Goal: Task Accomplishment & Management: Use online tool/utility

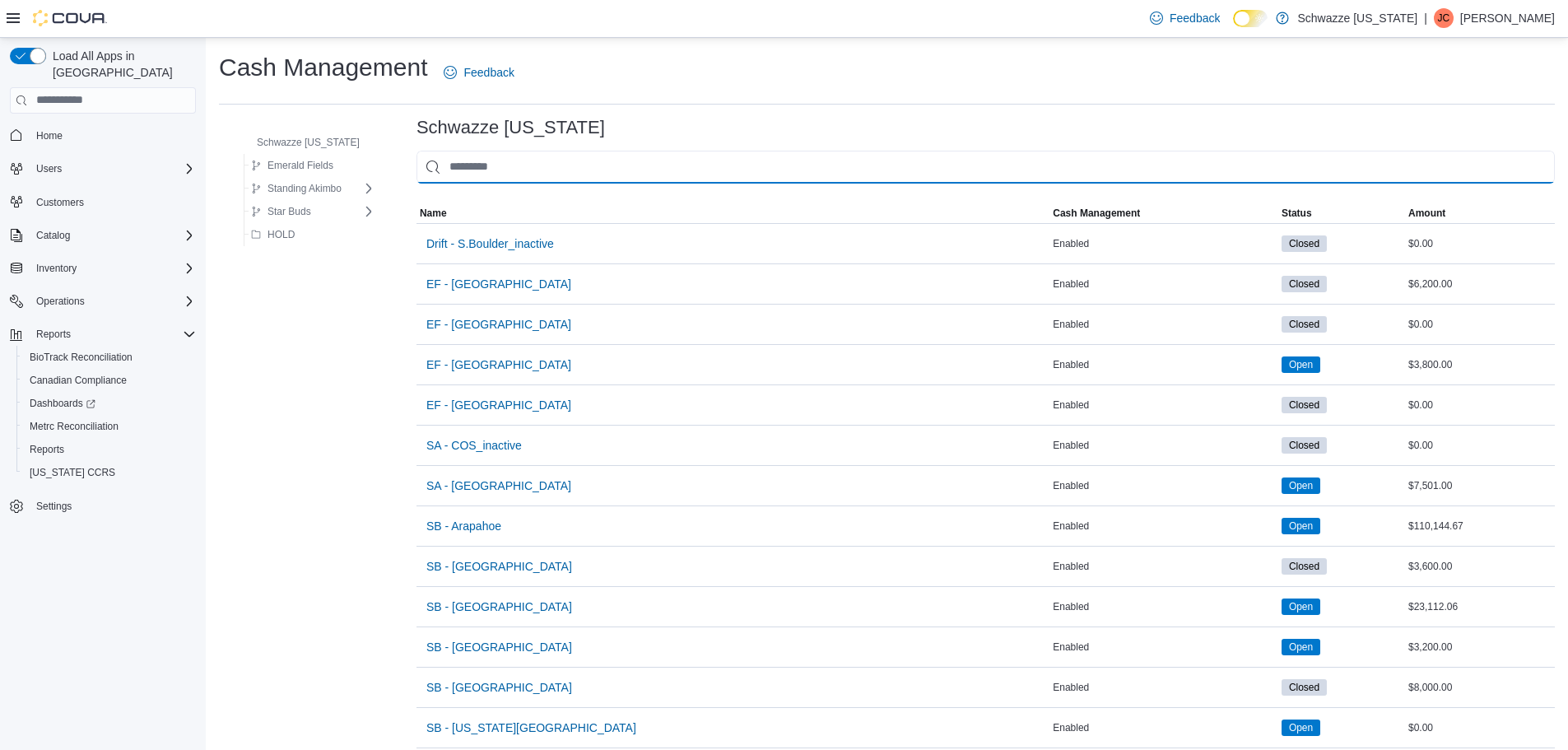
click at [478, 165] on input "This is a search bar. As you type, the results lower in the page will automatic…" at bounding box center [986, 167] width 1139 height 33
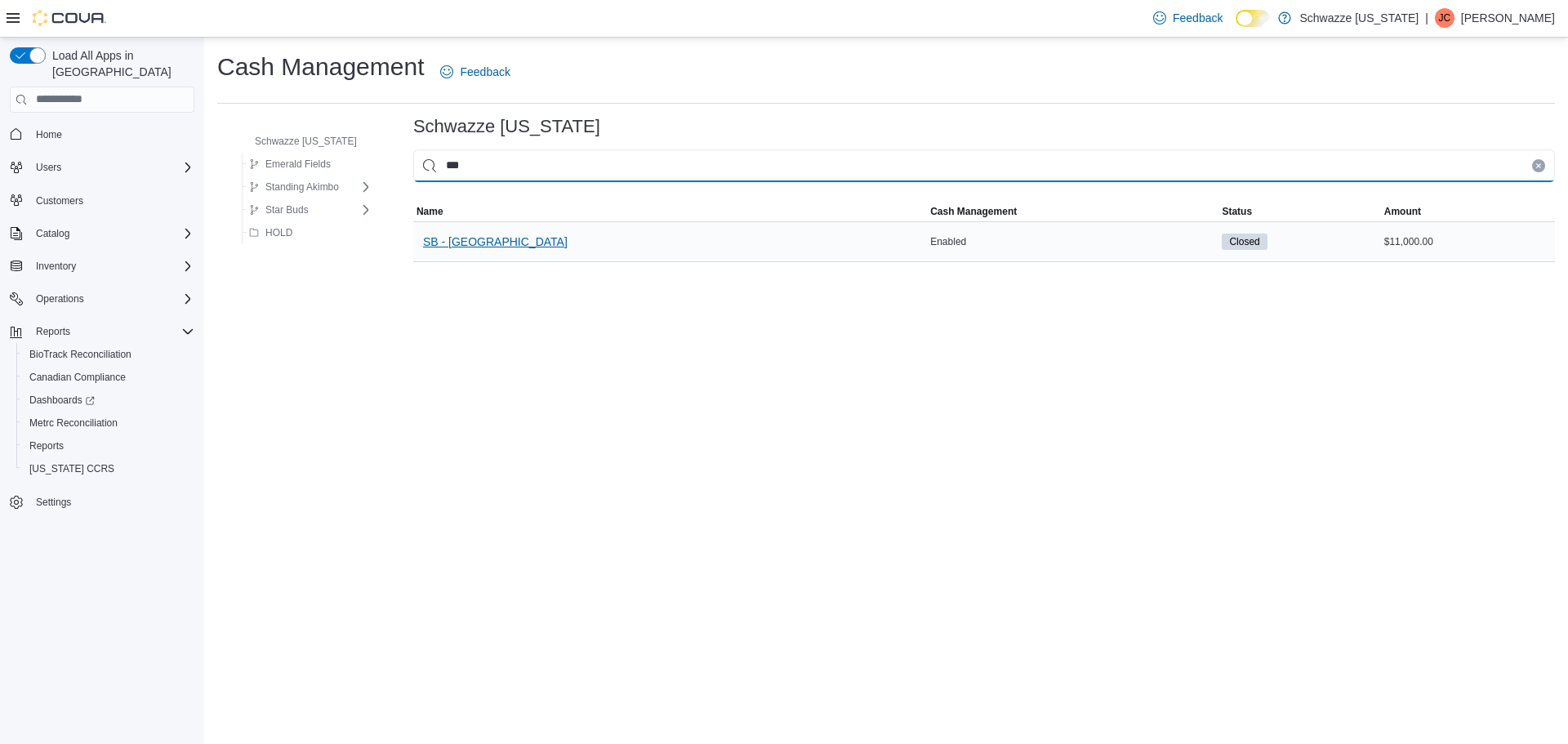
type input "***"
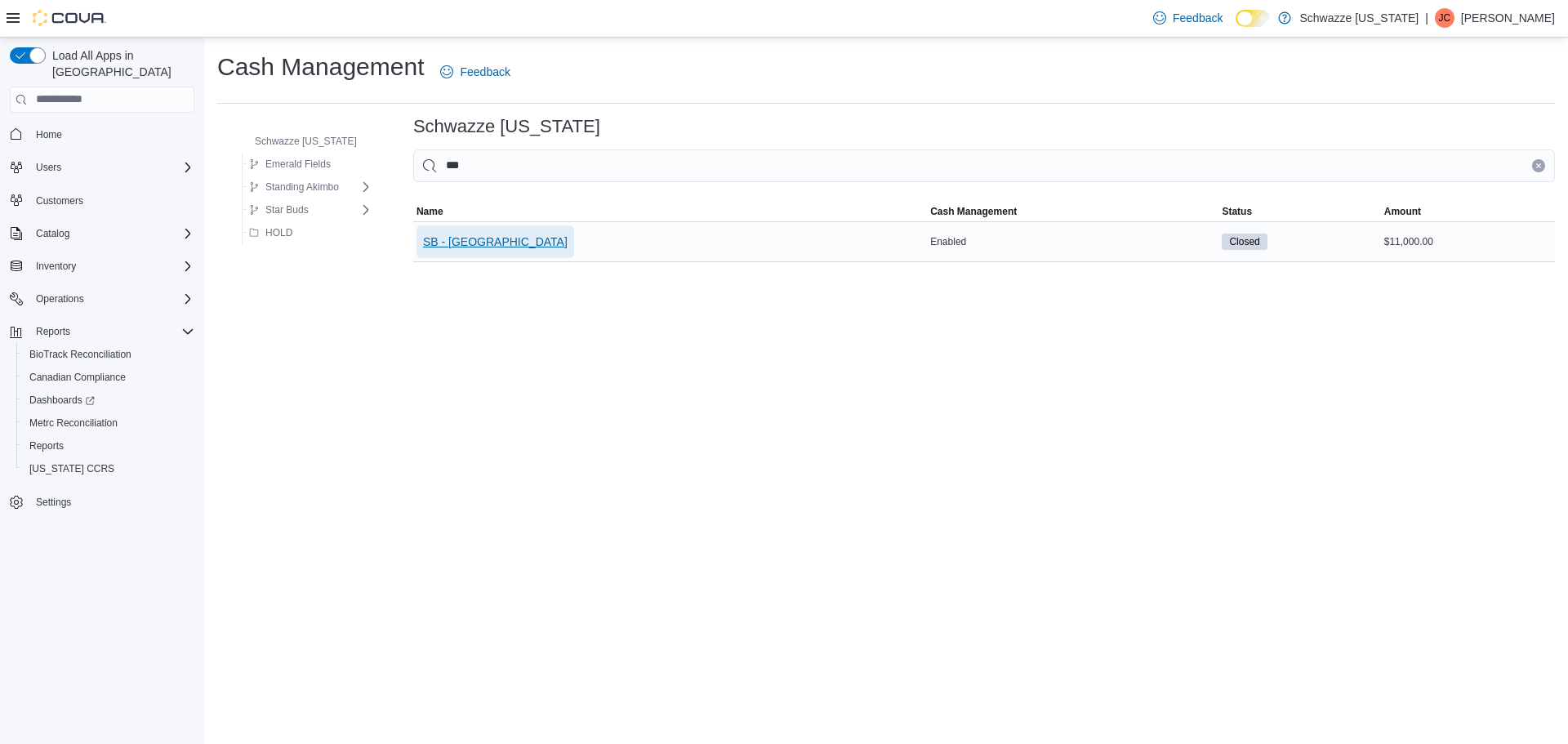
click at [505, 250] on span "SB - [GEOGRAPHIC_DATA]" at bounding box center [494, 242] width 145 height 33
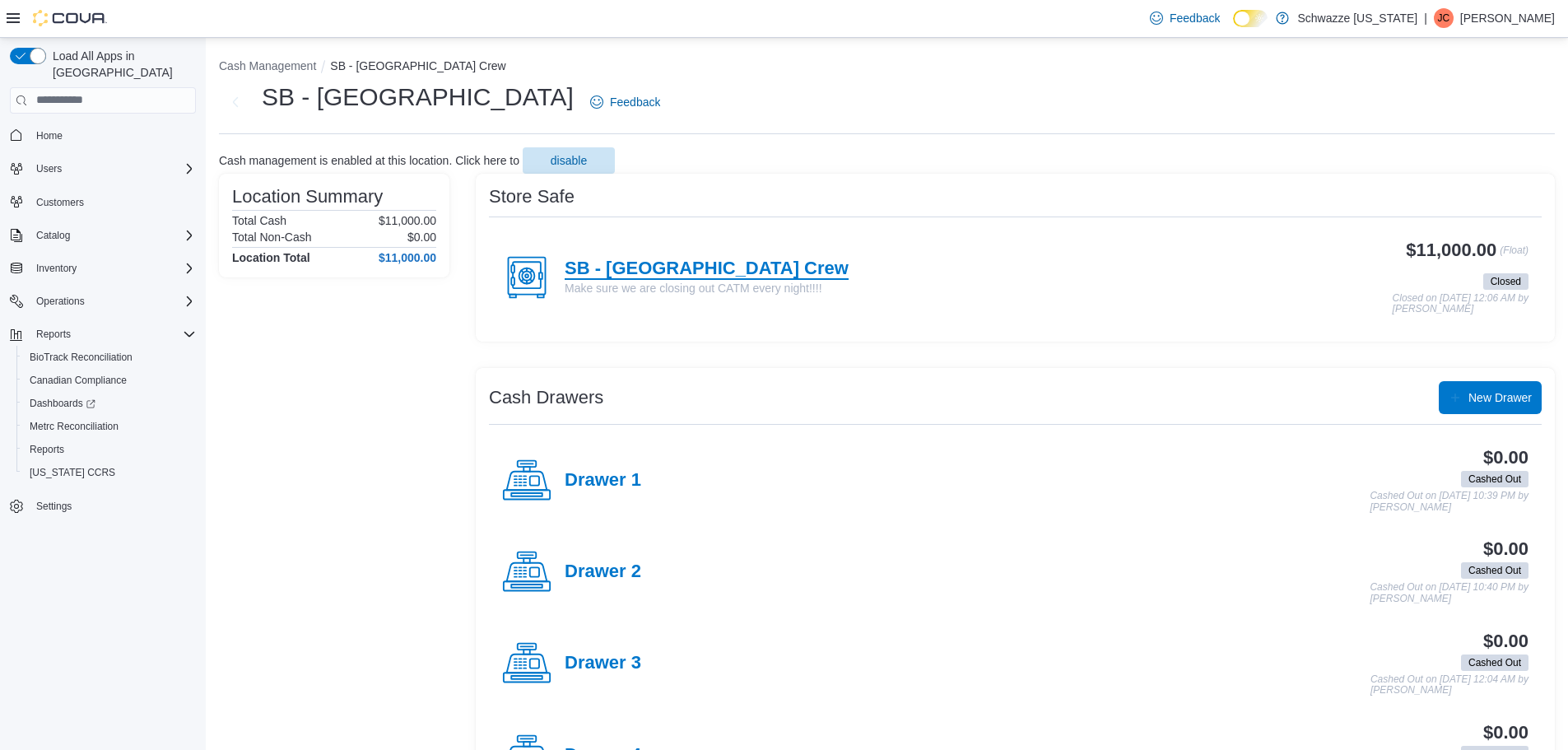
click at [757, 271] on h4 "SB - [GEOGRAPHIC_DATA] Crew" at bounding box center [706, 268] width 284 height 21
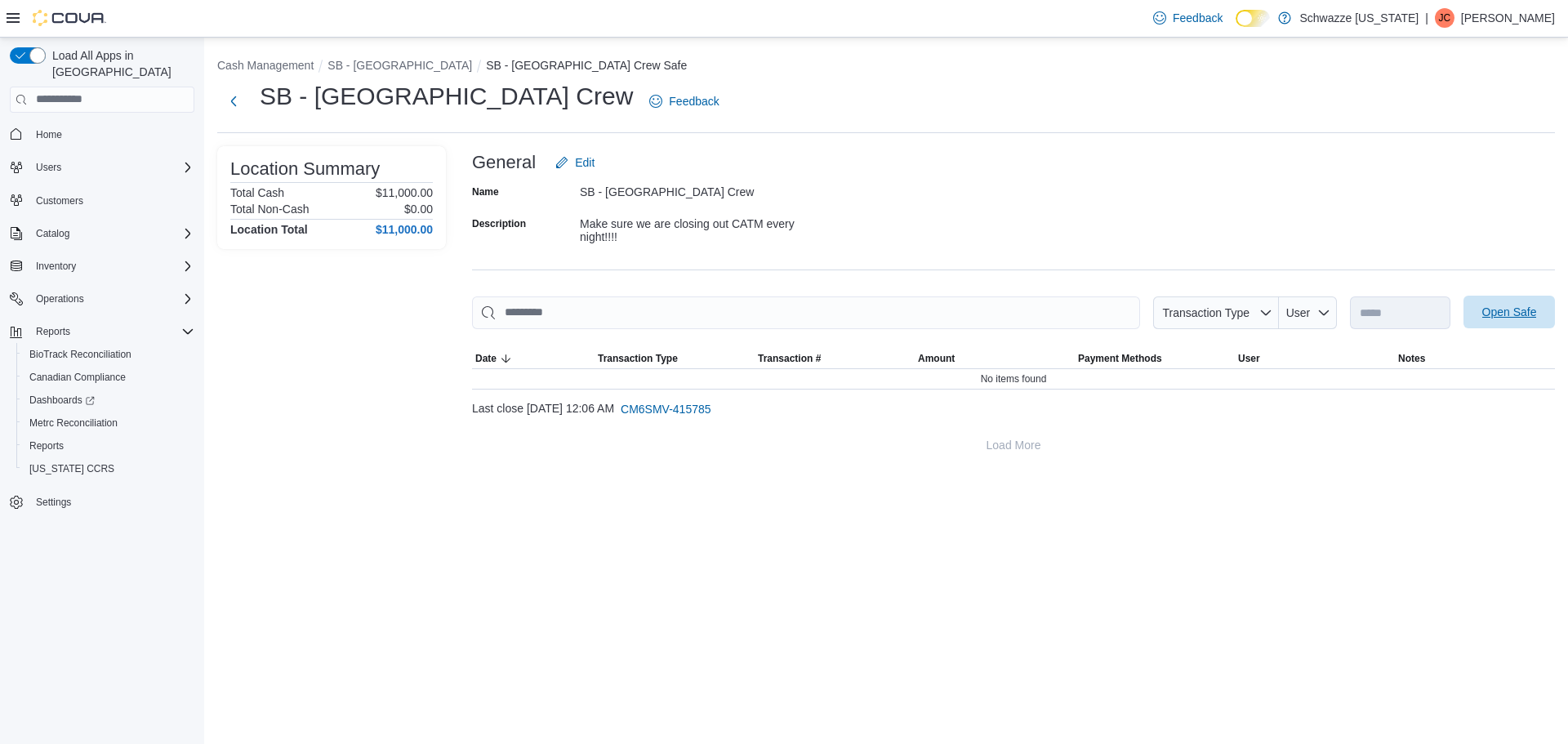
click at [1496, 324] on span "Open Safe" at bounding box center [1509, 312] width 72 height 33
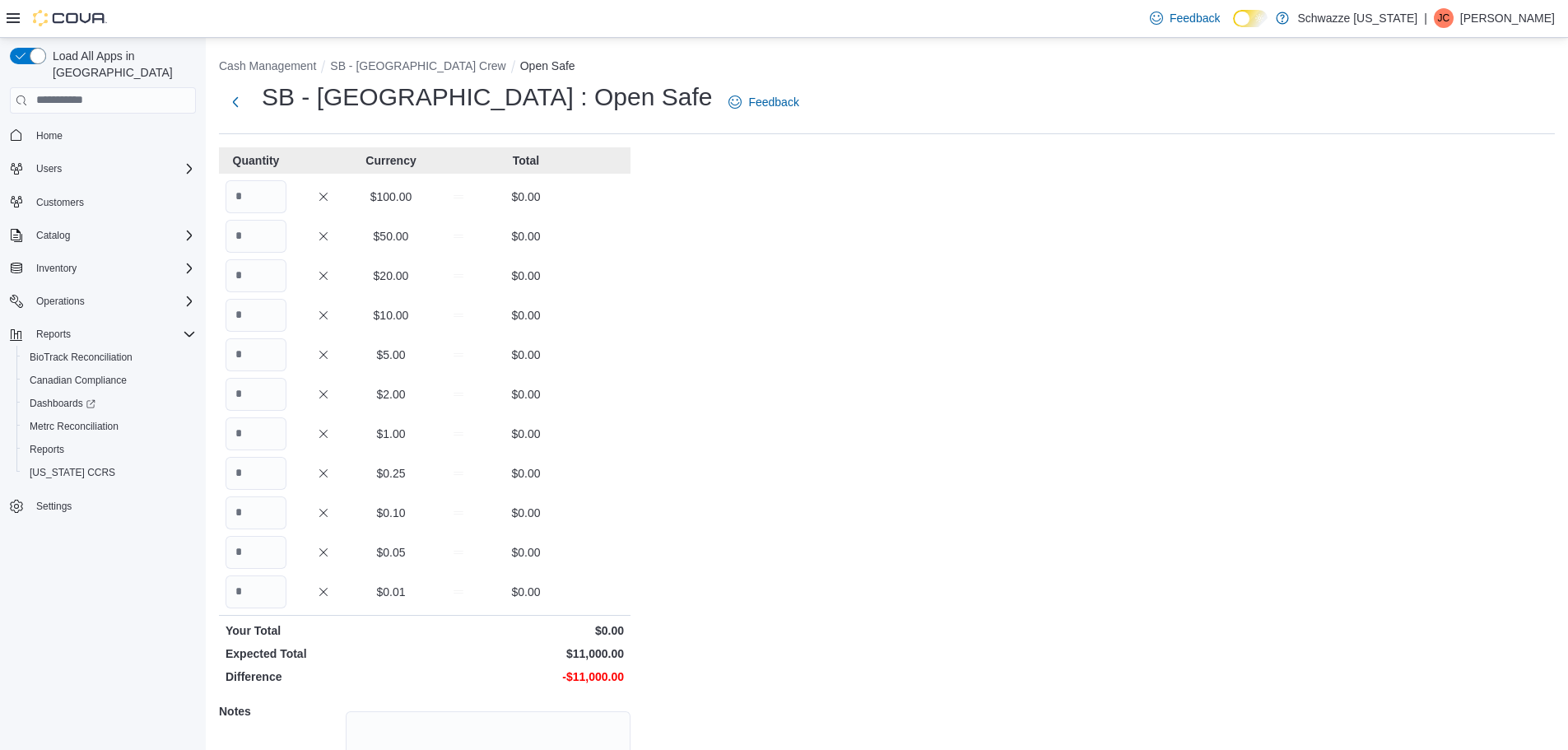
click at [290, 209] on div "$100.00 $0.00" at bounding box center [424, 197] width 412 height 33
click at [276, 205] on input "Quantity" at bounding box center [256, 197] width 61 height 33
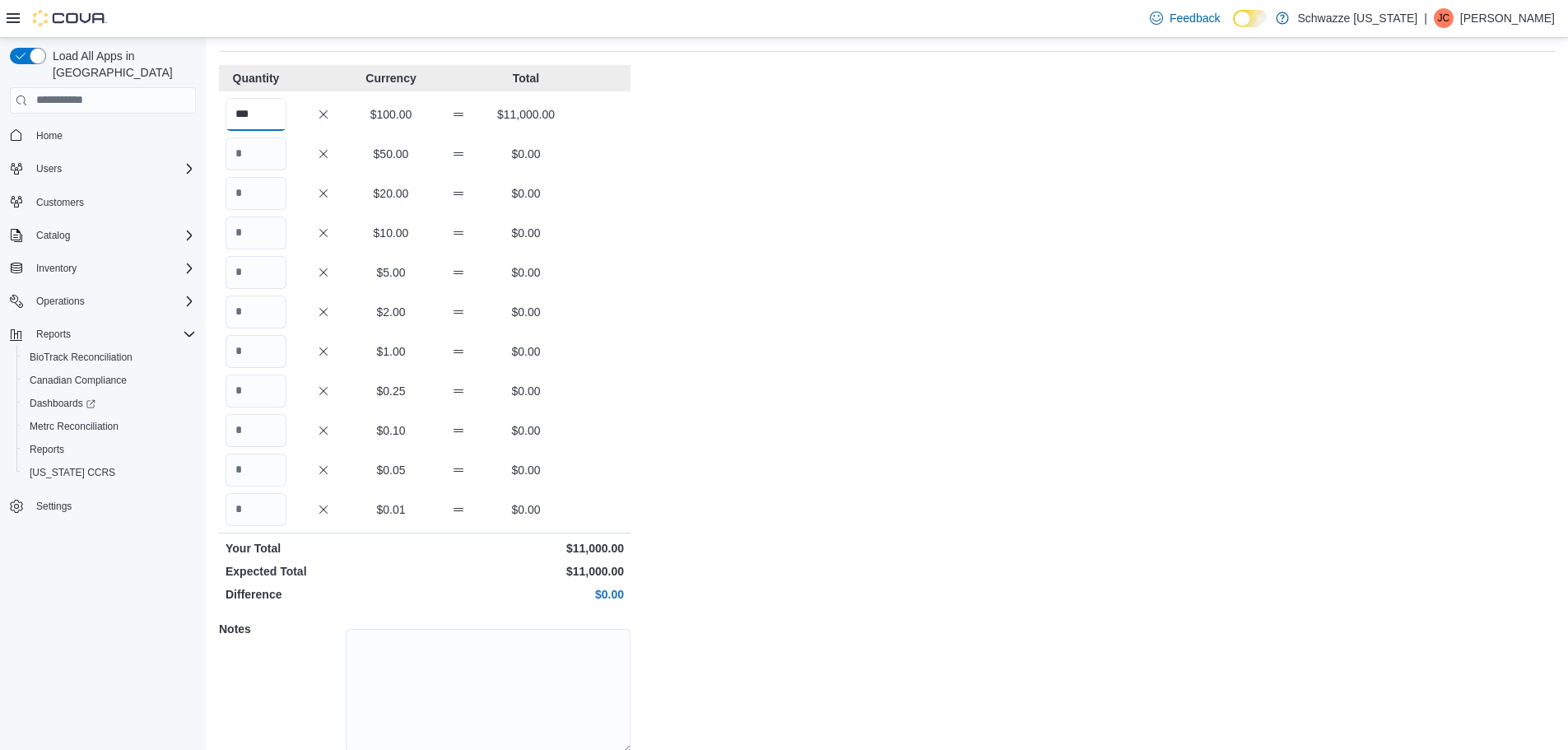
type input "***"
click at [994, 528] on div "Cash Management SB - Federal Heights Crew Open Safe SB - [GEOGRAPHIC_DATA] : Op…" at bounding box center [886, 385] width 1363 height 859
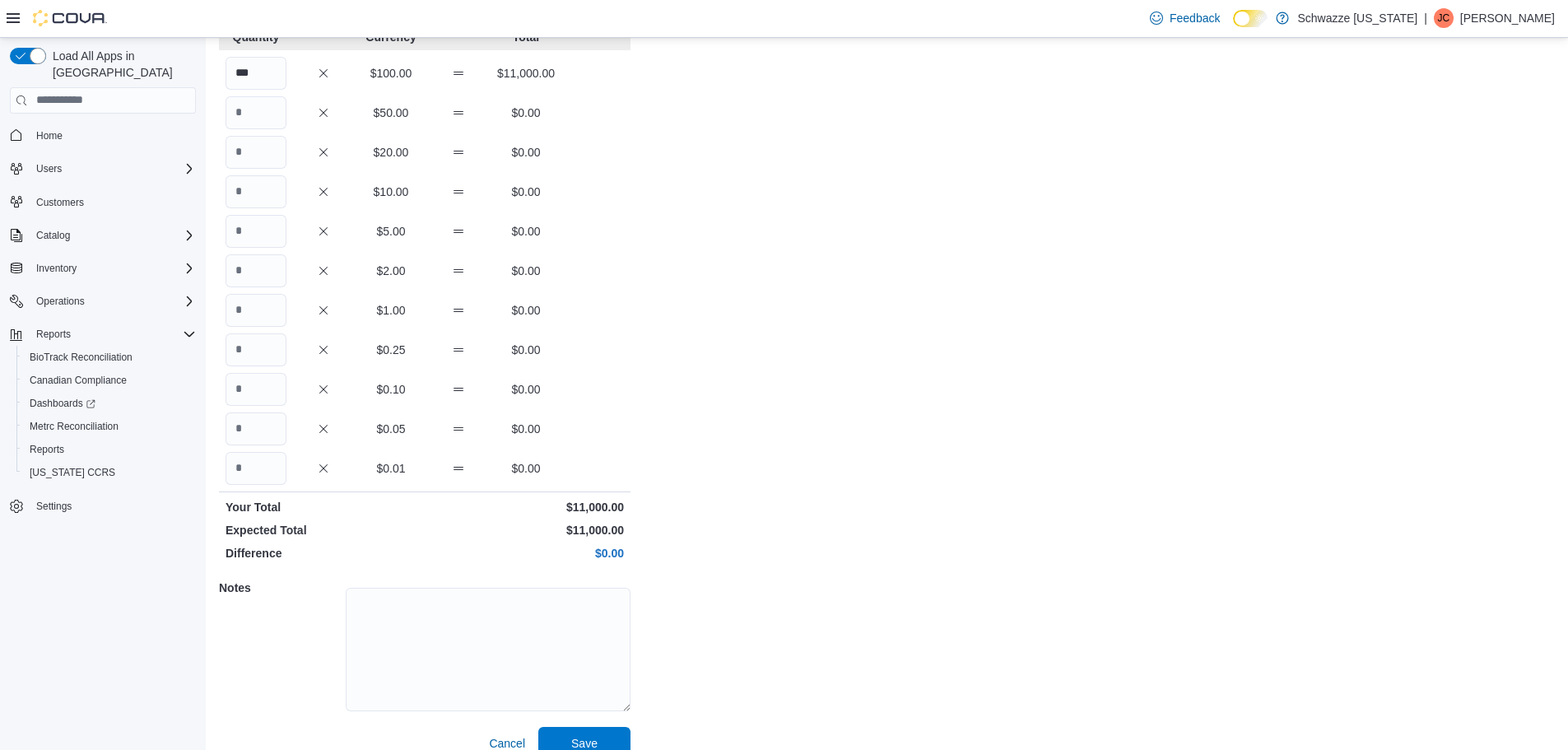
scroll to position [147, 0]
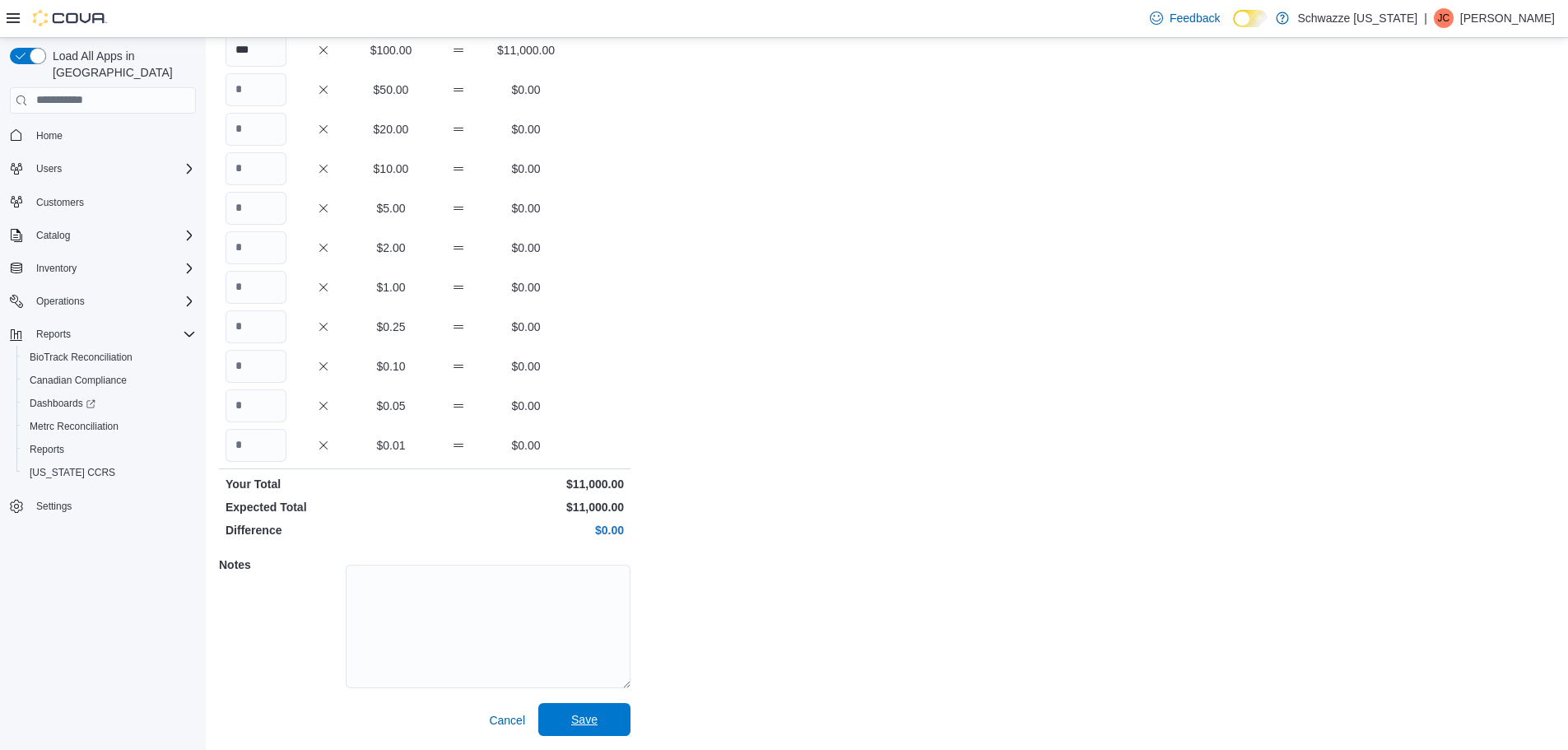
click at [593, 711] on span "Save" at bounding box center [584, 719] width 72 height 33
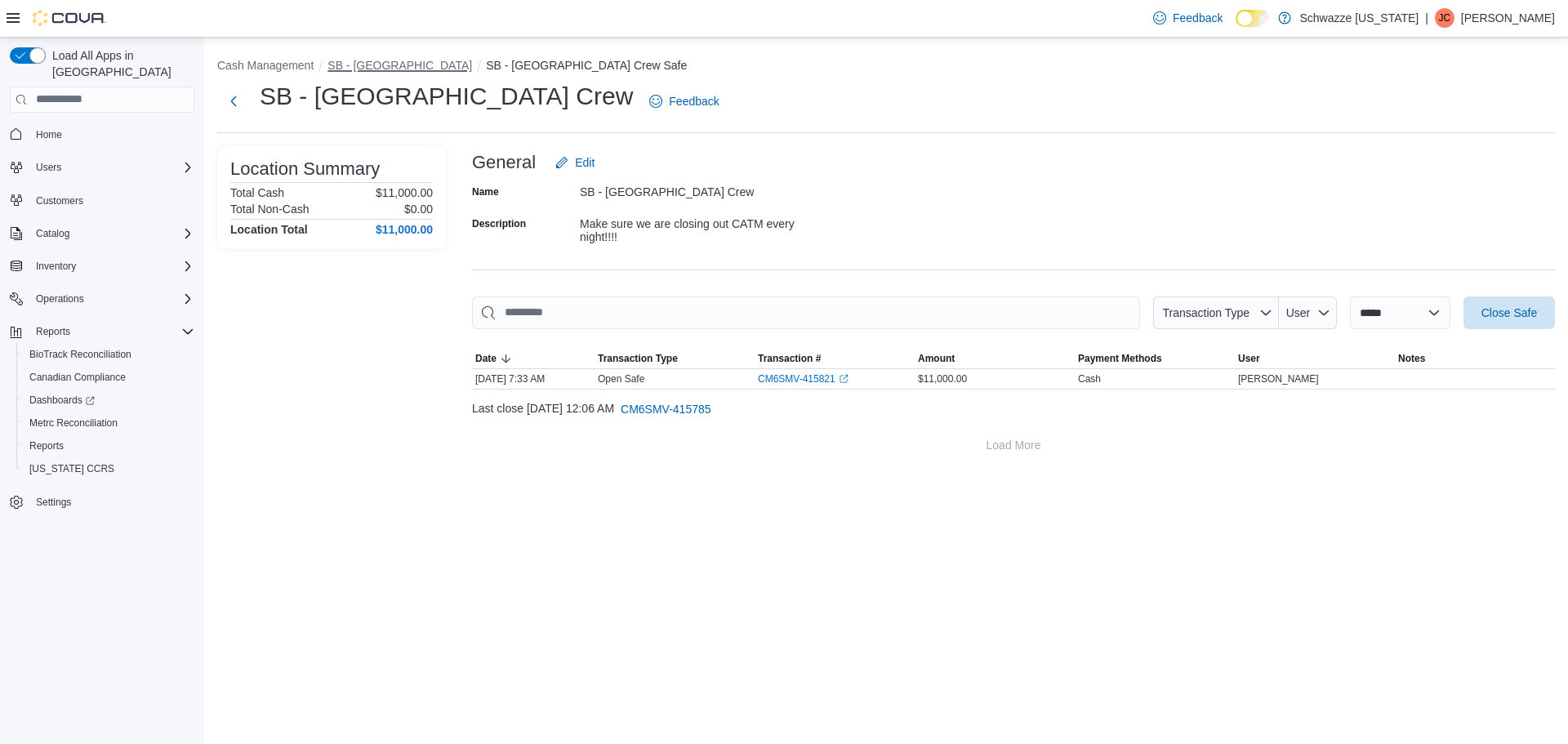
click at [375, 67] on button "SB - [GEOGRAPHIC_DATA]" at bounding box center [399, 65] width 145 height 13
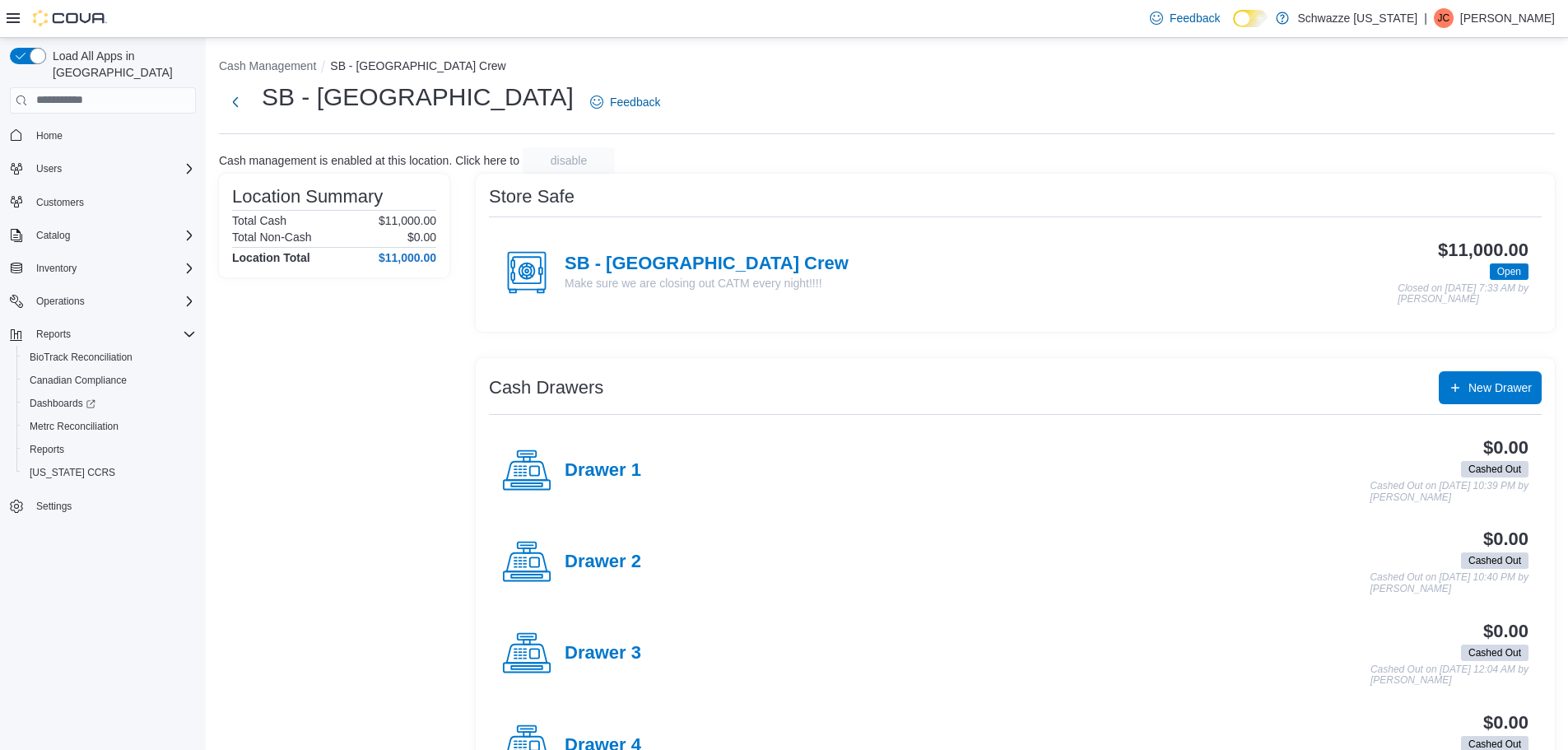
click at [595, 470] on h4 "Drawer 1" at bounding box center [603, 470] width 77 height 21
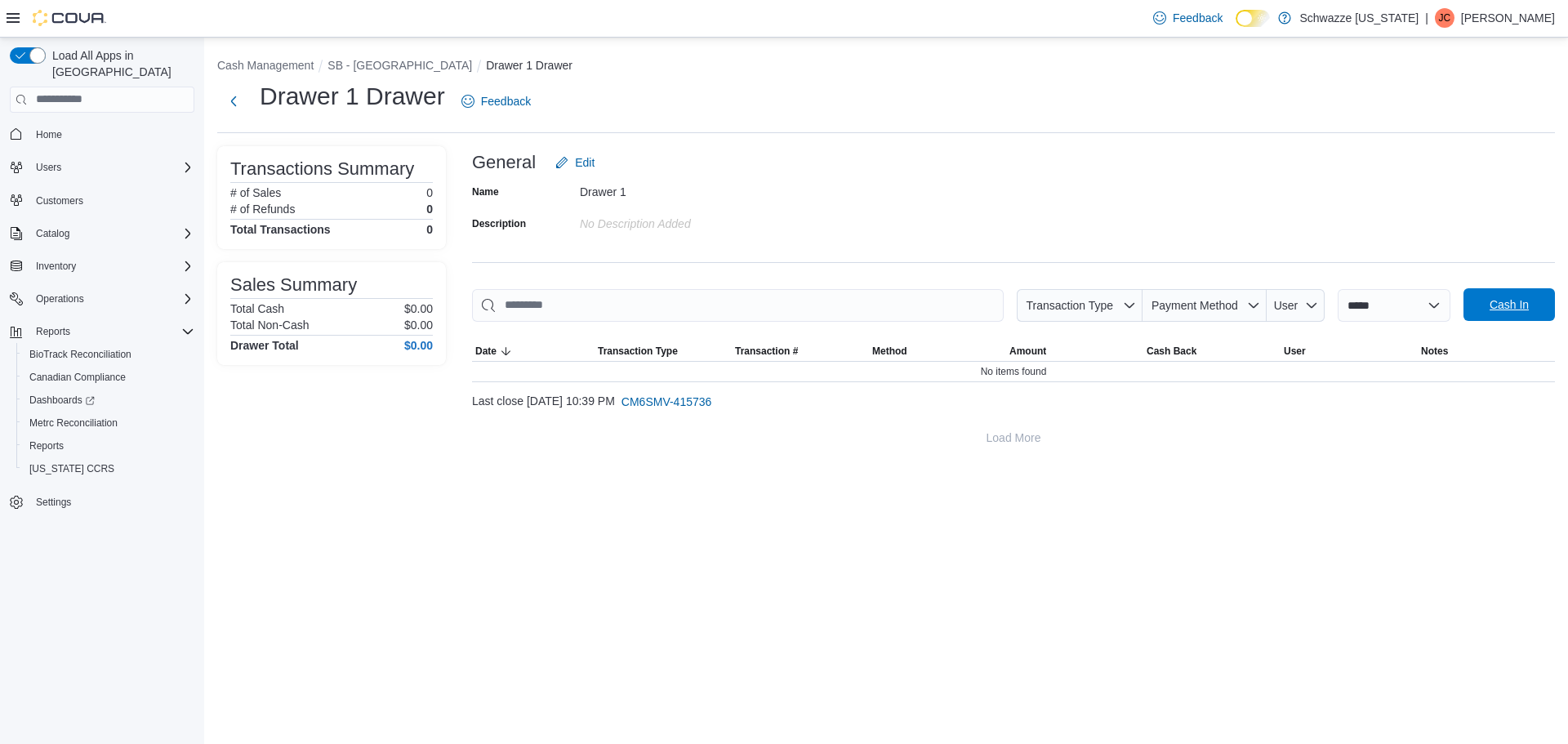
click at [1477, 304] on span "Cash In" at bounding box center [1509, 304] width 72 height 33
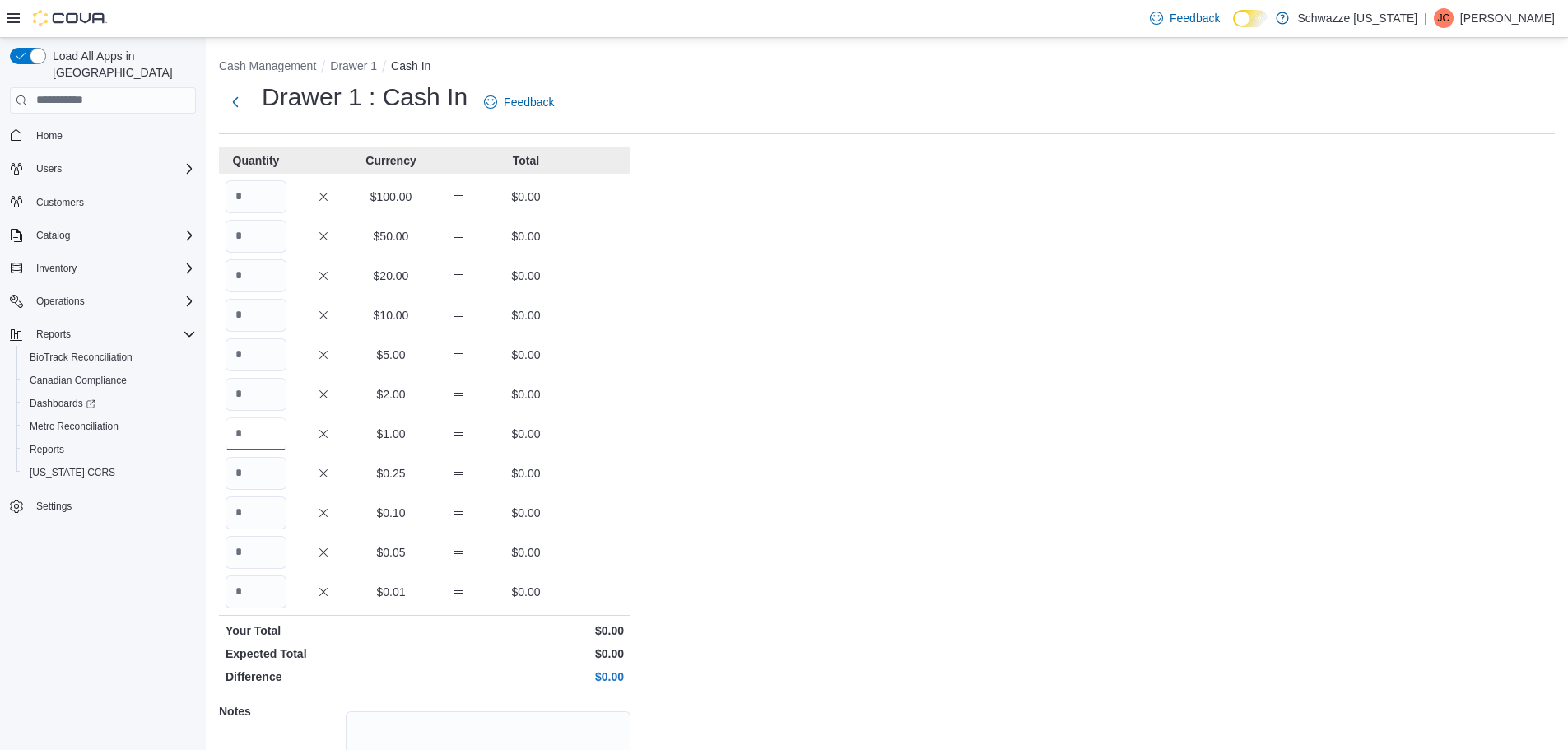
click at [237, 431] on input "Quantity" at bounding box center [256, 434] width 61 height 33
type input "***"
click at [795, 412] on div "Cash Management Drawer 1 Cash In Drawer 1 : Cash In Feedback Quantity Currency …" at bounding box center [886, 467] width 1363 height 859
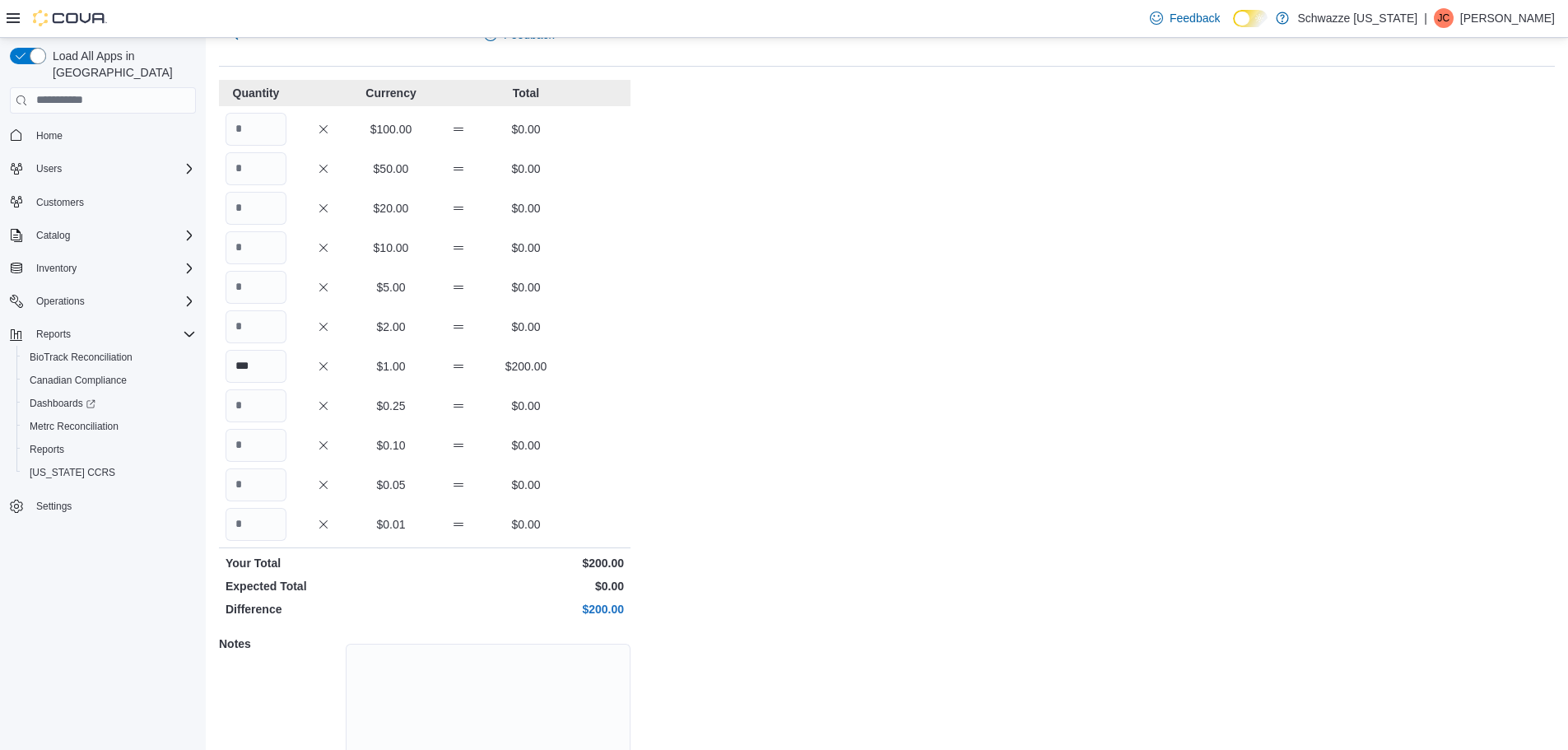
scroll to position [147, 0]
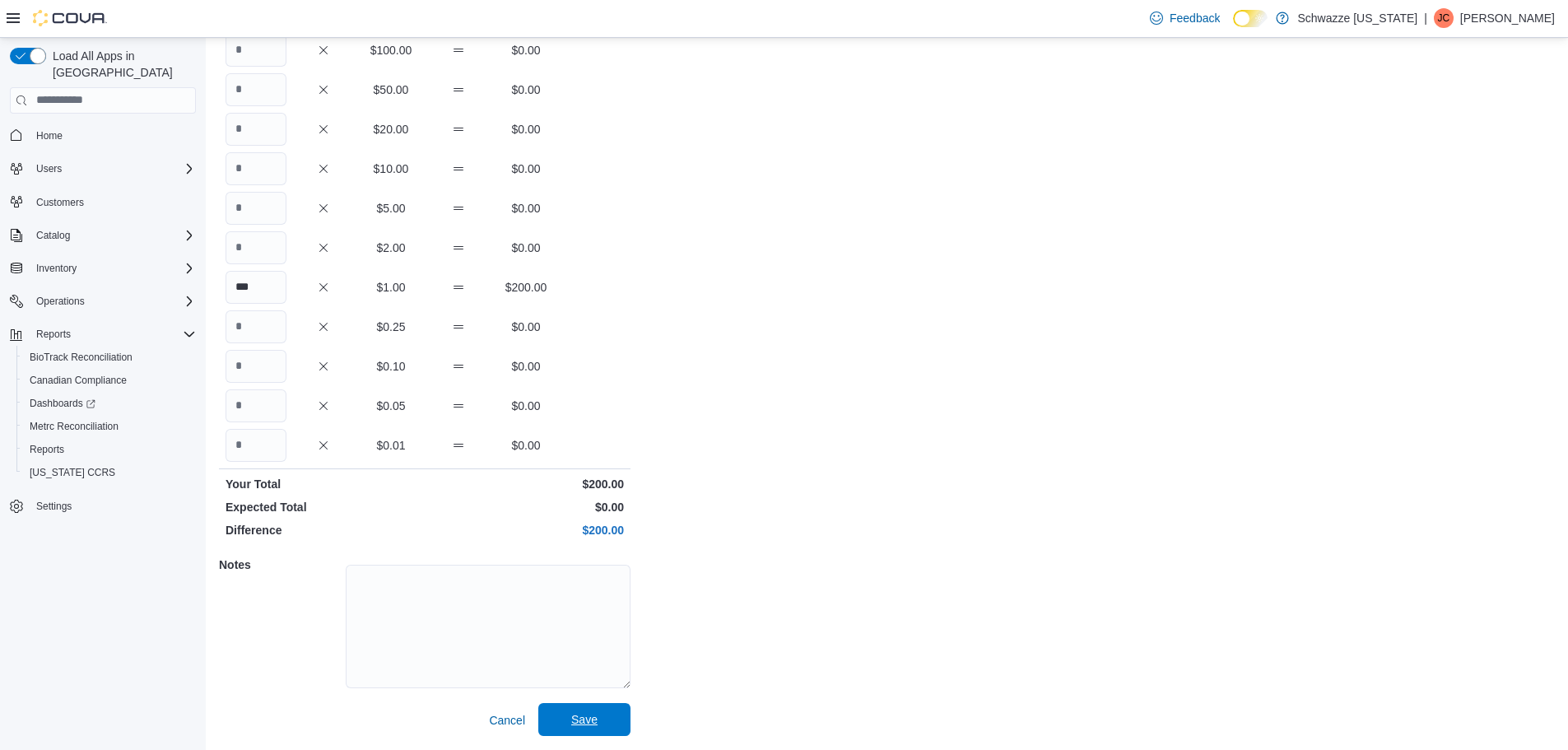
click at [613, 718] on span "Save" at bounding box center [584, 719] width 72 height 33
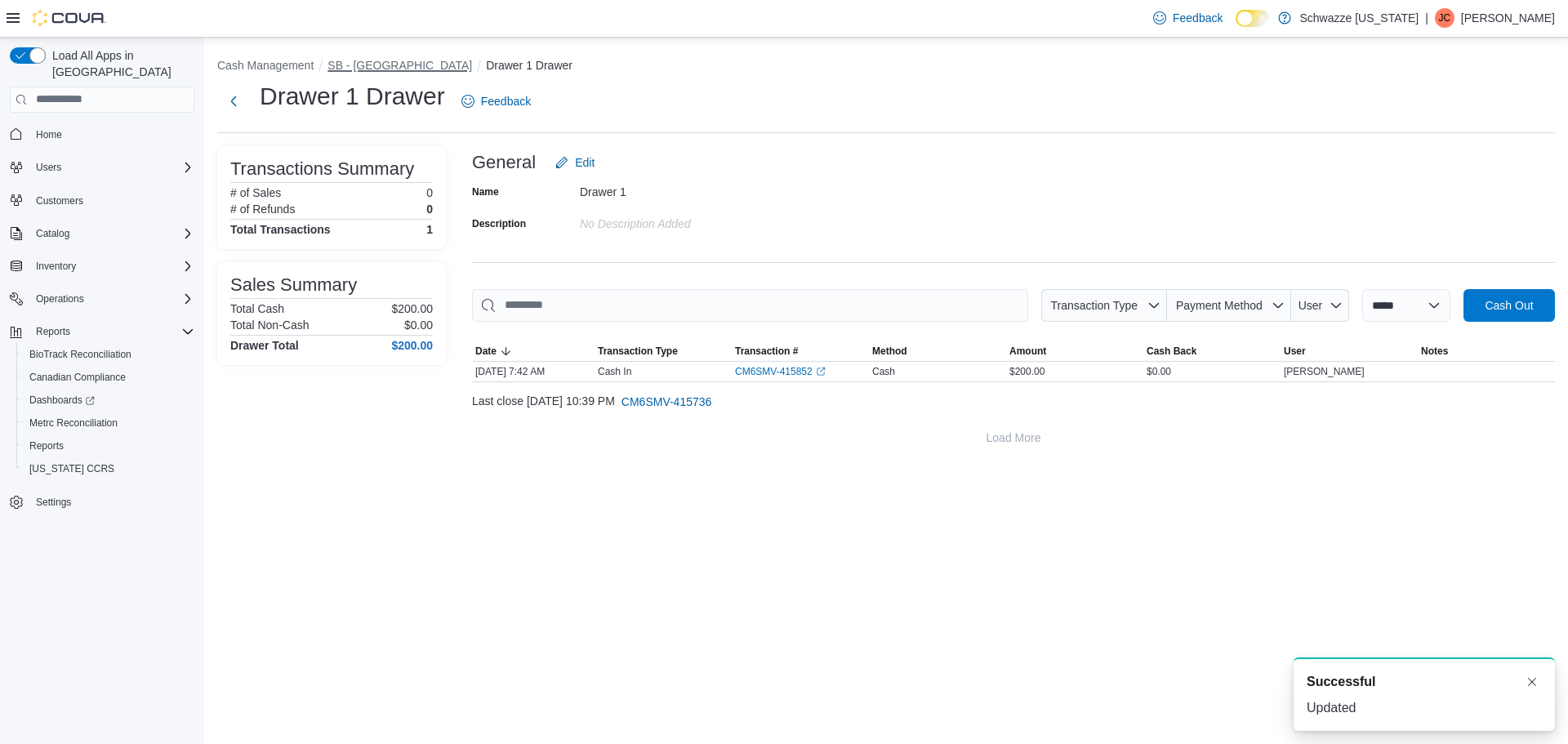
click at [395, 59] on button "SB - [GEOGRAPHIC_DATA]" at bounding box center [399, 65] width 145 height 13
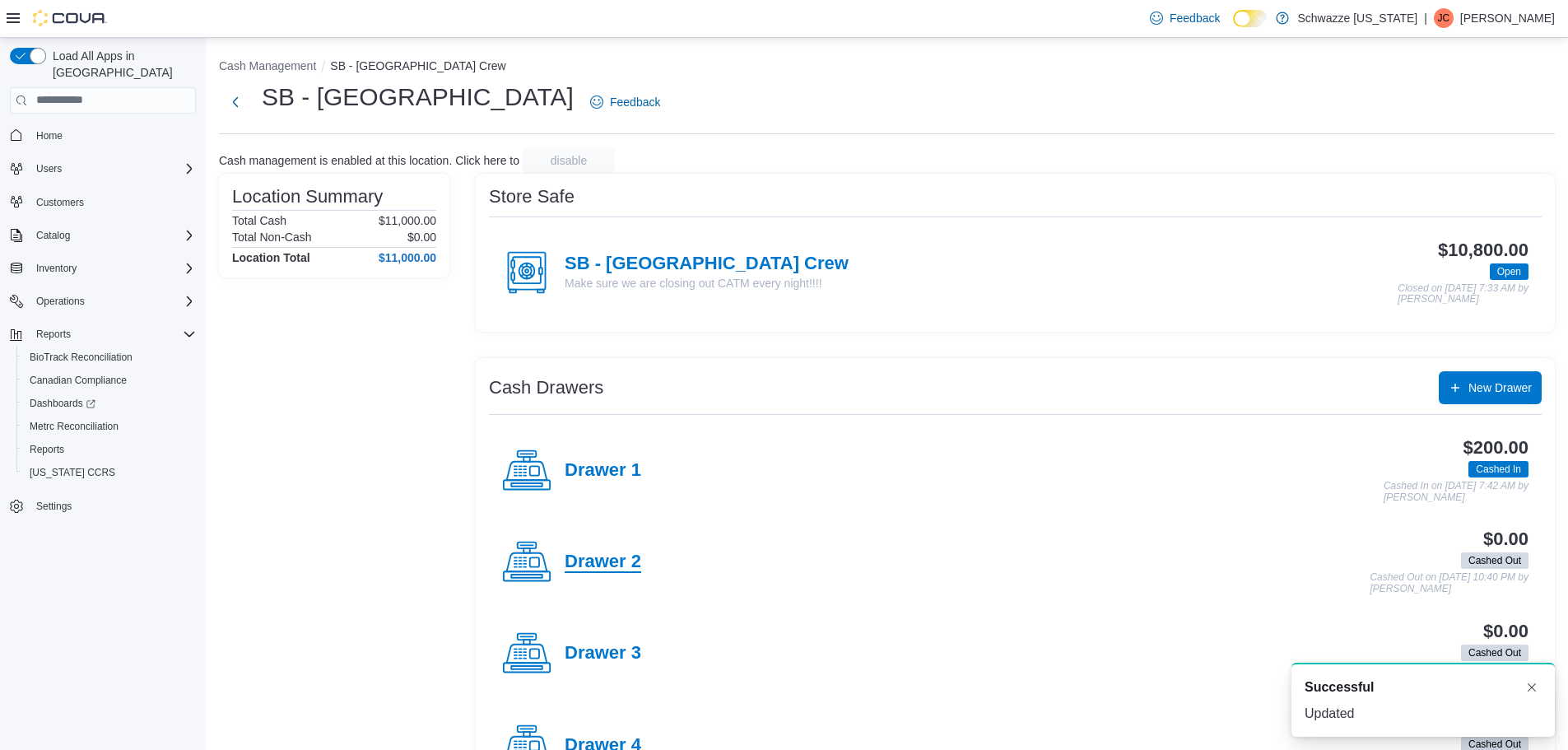
click at [617, 564] on h4 "Drawer 2" at bounding box center [603, 562] width 77 height 21
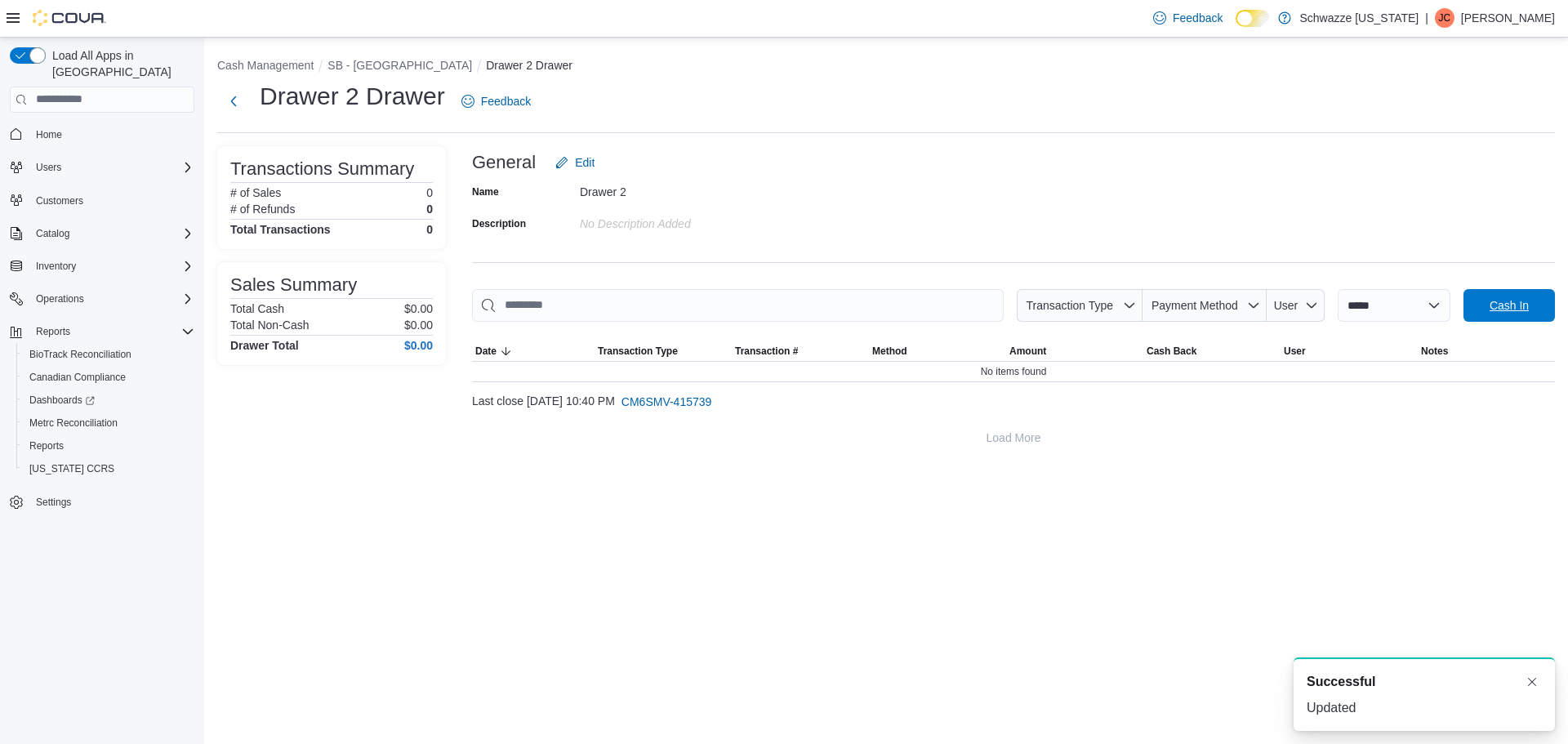
drag, startPoint x: 1477, startPoint y: 304, endPoint x: 1459, endPoint y: 308, distance: 18.4
click at [1477, 304] on span "Cash In" at bounding box center [1509, 305] width 72 height 33
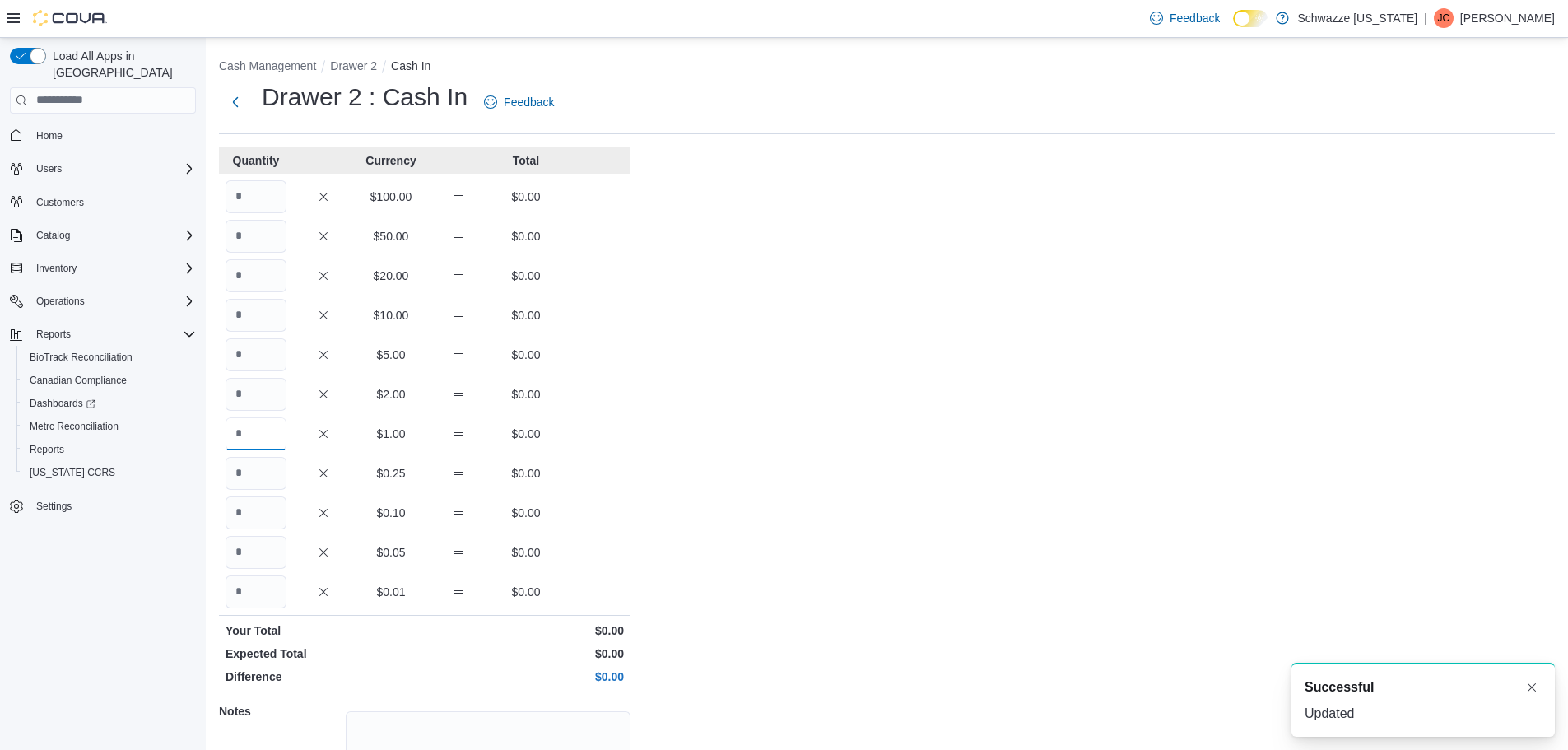
click at [268, 436] on input "Quantity" at bounding box center [256, 434] width 61 height 33
type input "***"
click at [796, 510] on div "Cash Management Drawer 2 Cash In Drawer 2 : Cash In Feedback Quantity Currency …" at bounding box center [886, 467] width 1363 height 859
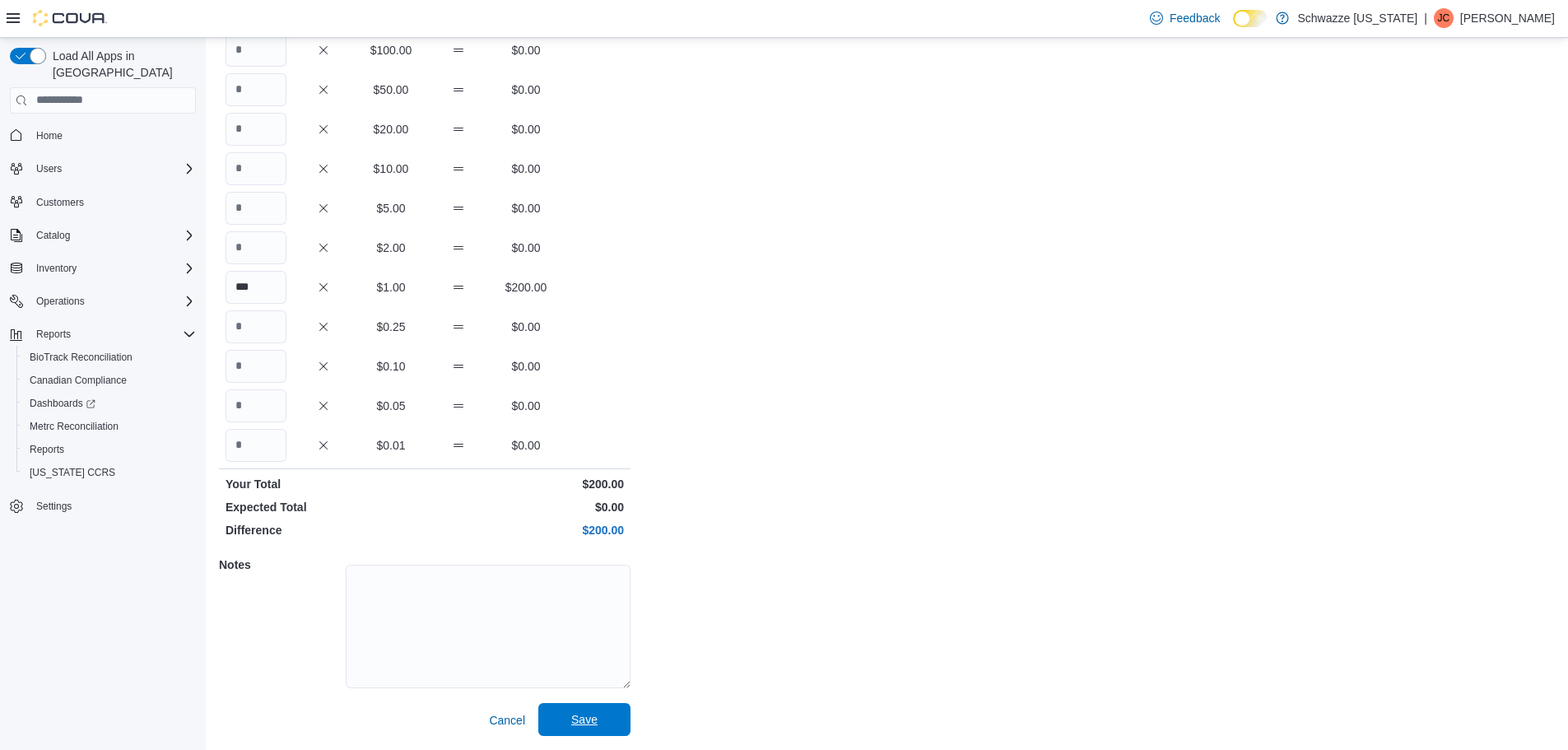
click at [601, 709] on span "Save" at bounding box center [584, 719] width 72 height 33
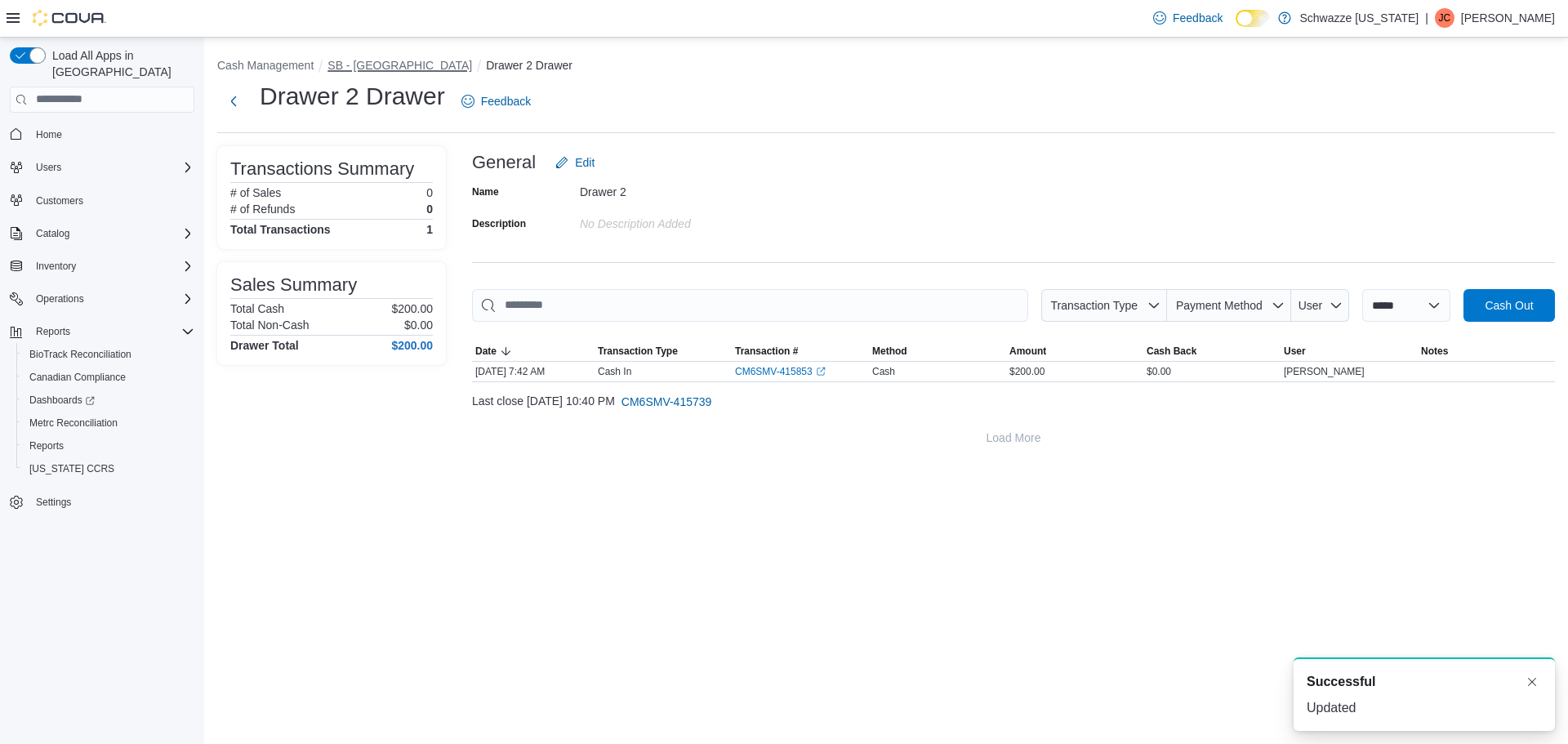
click at [391, 68] on button "SB - [GEOGRAPHIC_DATA]" at bounding box center [399, 65] width 145 height 13
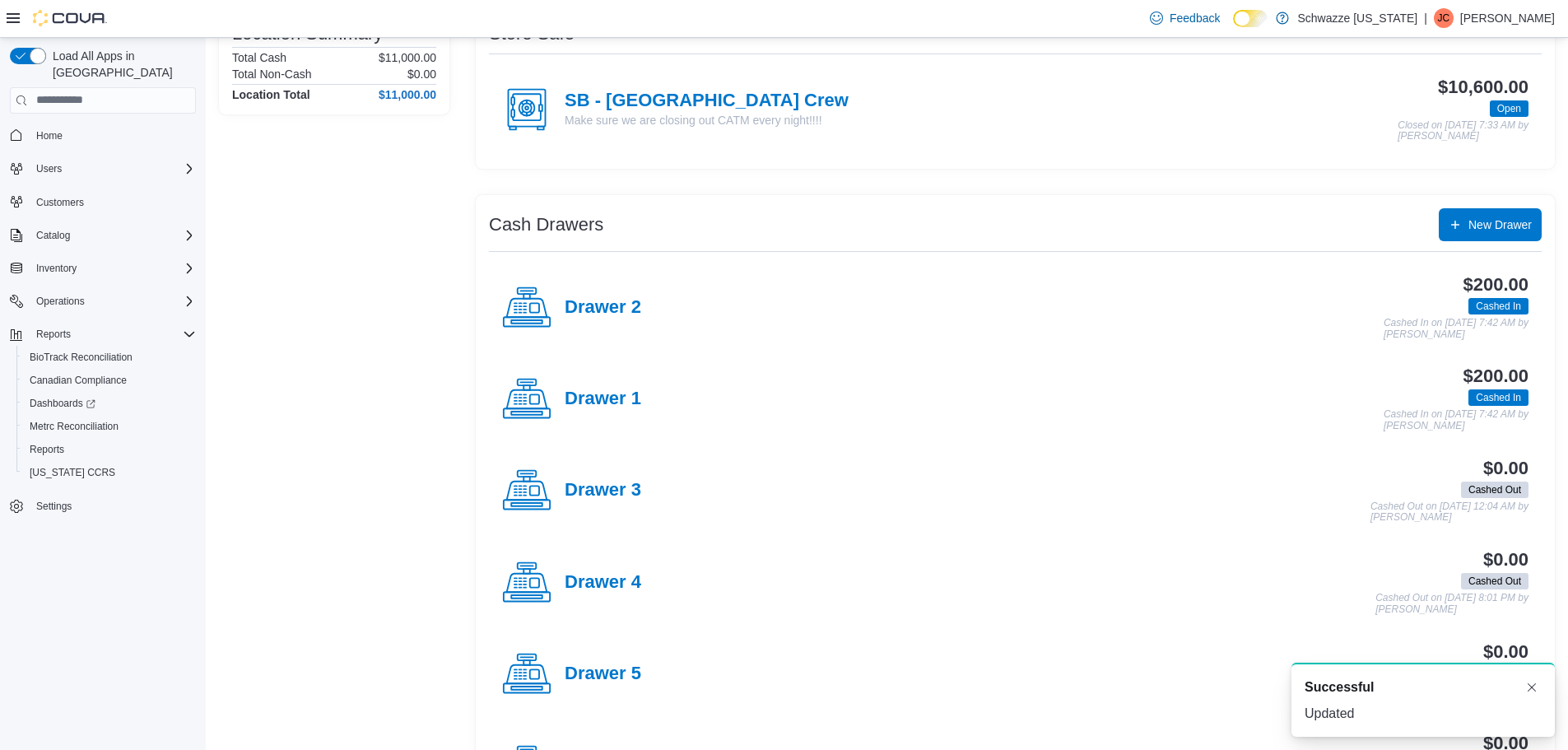
scroll to position [164, 0]
click at [624, 498] on h4 "Drawer 3" at bounding box center [603, 488] width 77 height 21
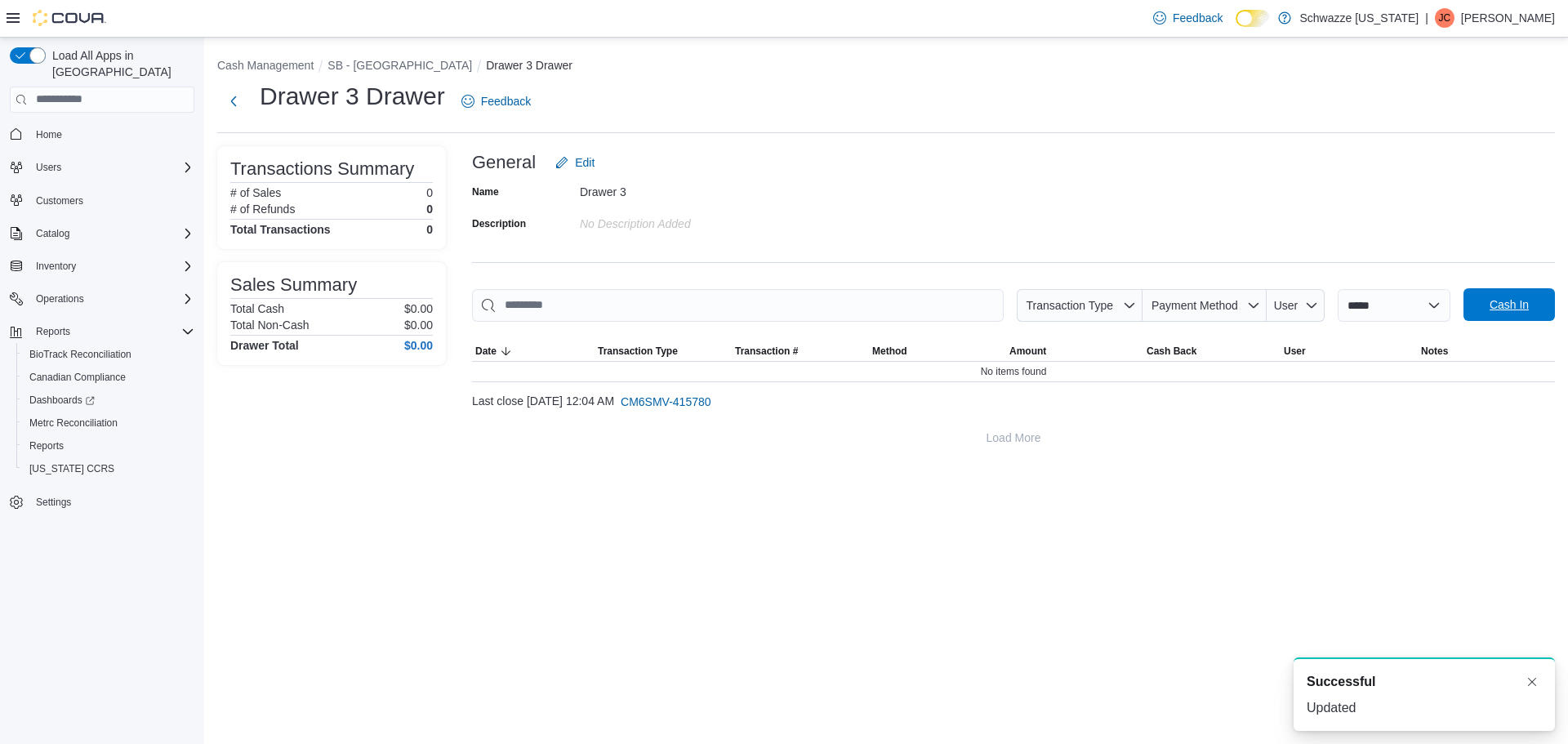
click at [1505, 312] on span "Cash In" at bounding box center [1509, 304] width 39 height 16
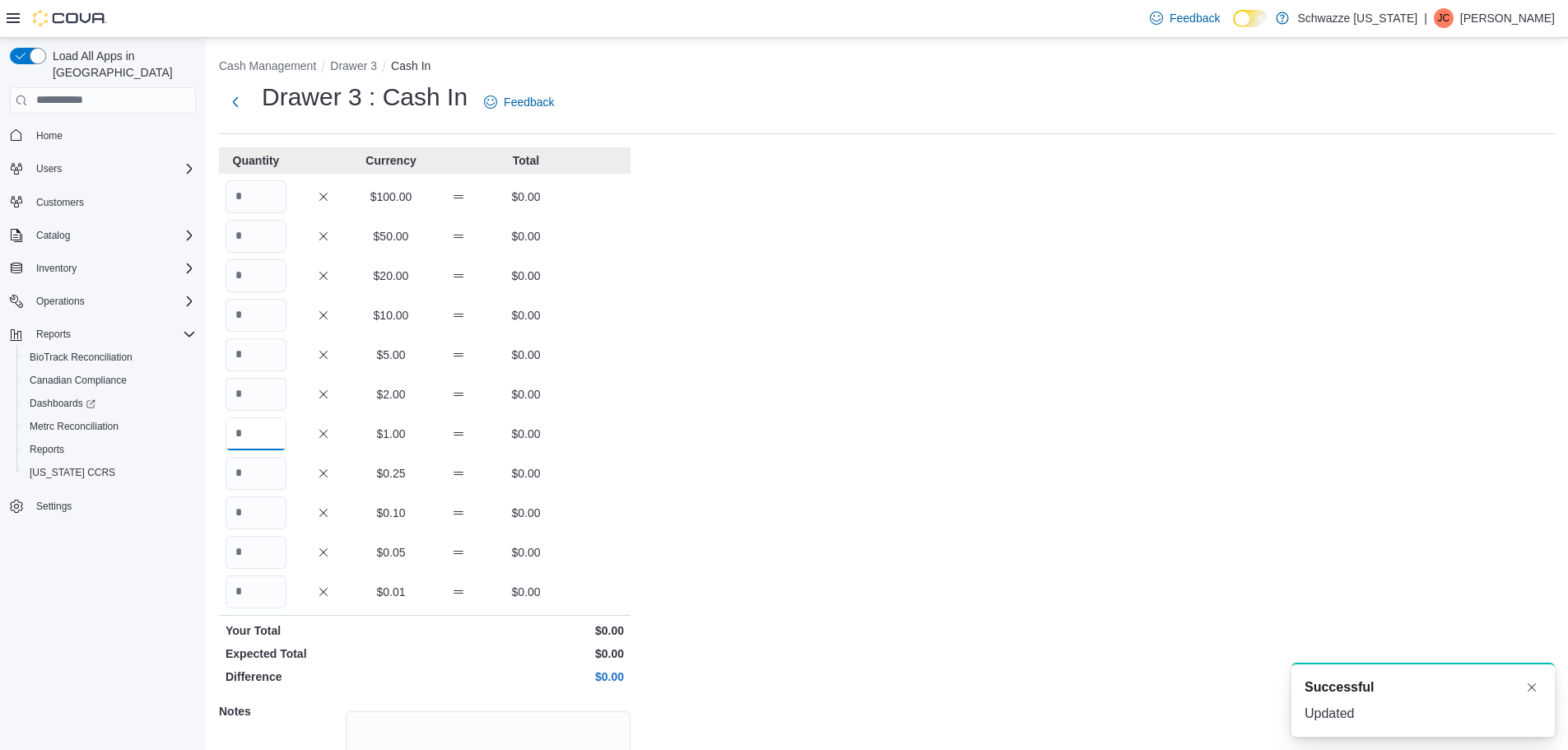
click at [274, 440] on input "Quantity" at bounding box center [256, 434] width 61 height 33
type input "***"
click at [695, 485] on div "Cash Management Drawer 3 Cash In Drawer 3 : Cash In Feedback Quantity Currency …" at bounding box center [886, 467] width 1363 height 859
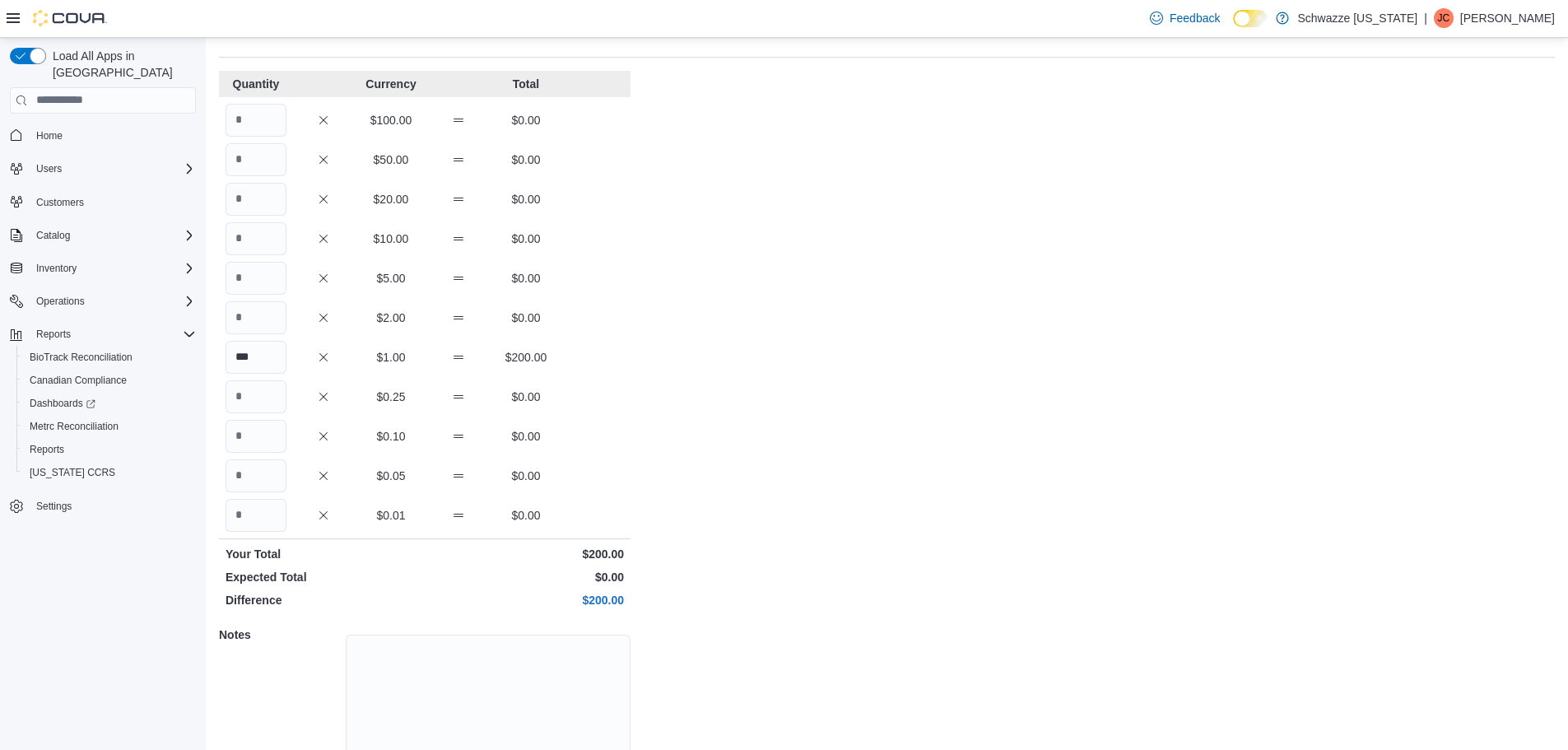
scroll to position [147, 0]
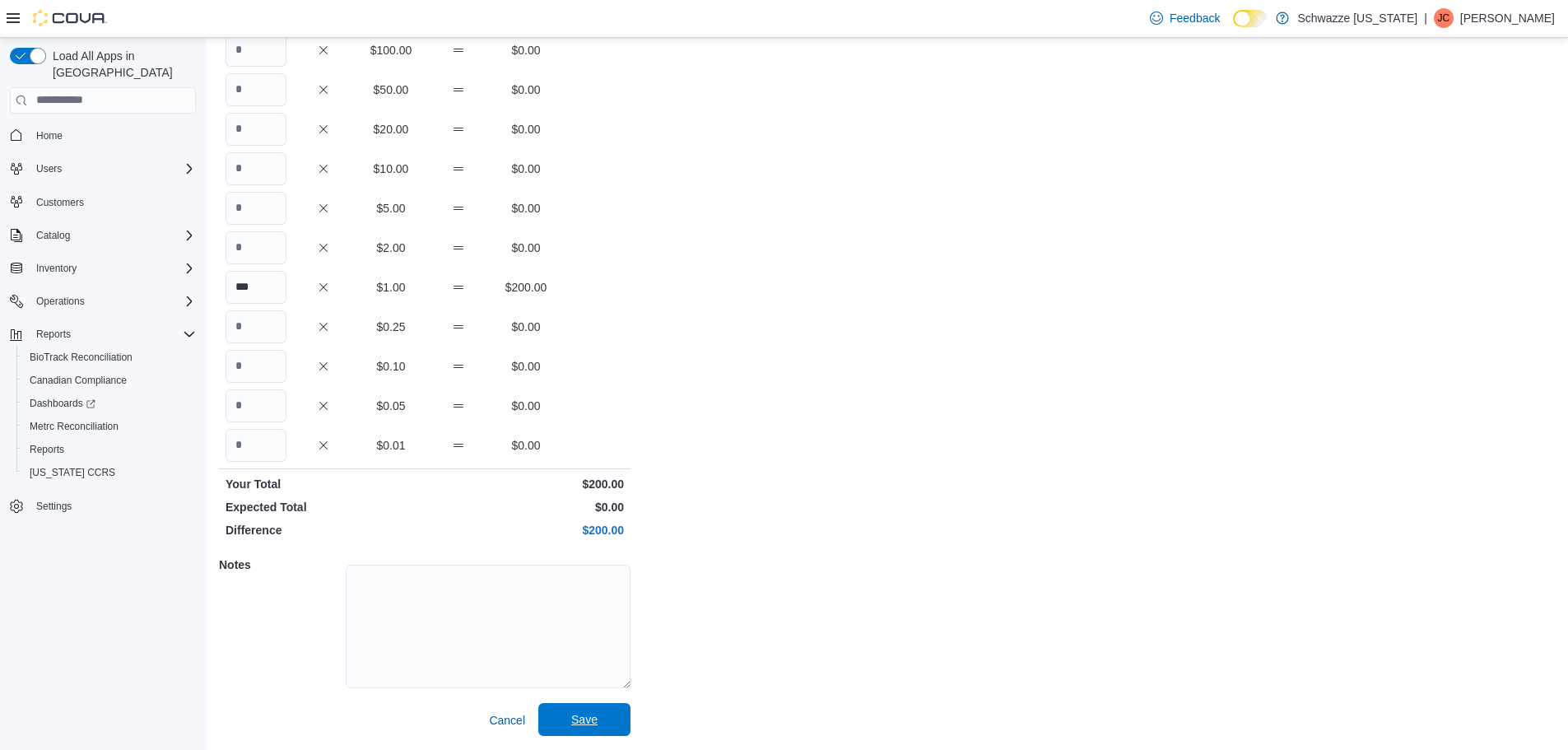
click at [621, 721] on button "Save" at bounding box center [585, 719] width 92 height 33
